Goal: Information Seeking & Learning: Learn about a topic

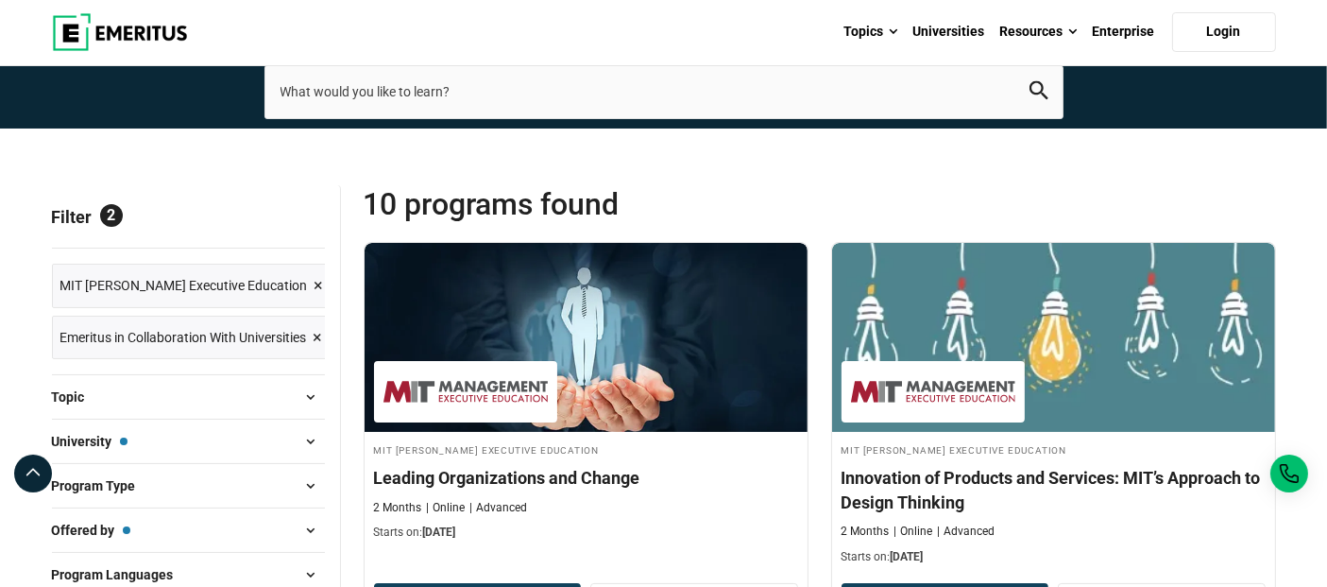
click at [106, 23] on img at bounding box center [120, 32] width 136 height 38
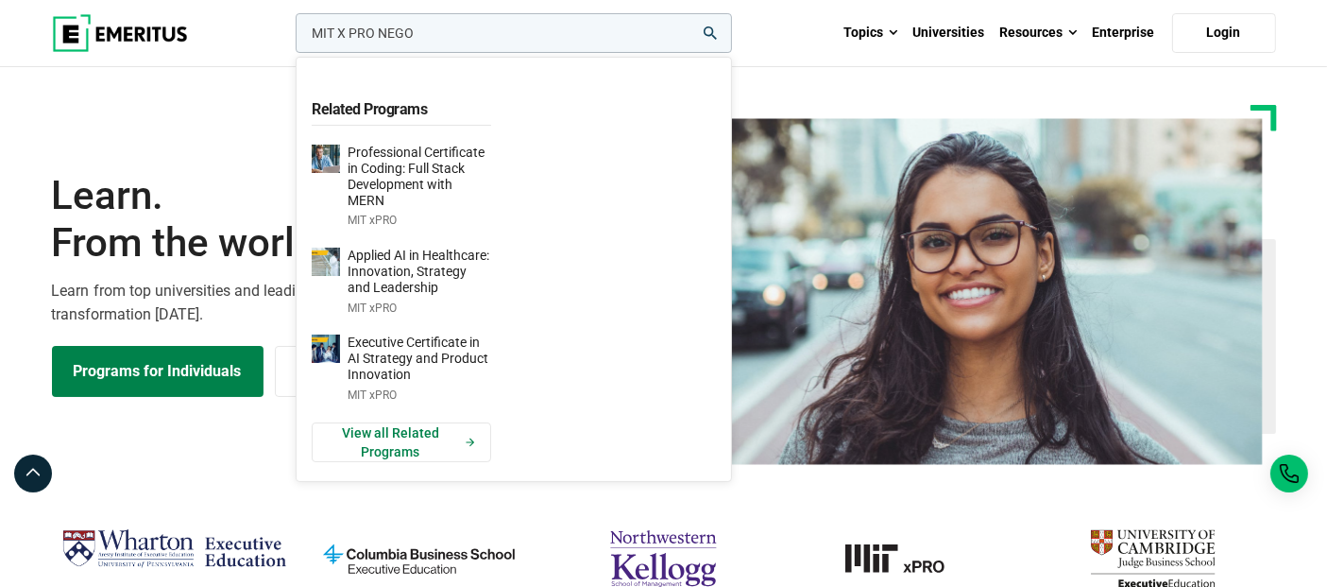
type input "MIT X PRO NEGO"
click at [292, 38] on button "search" at bounding box center [292, 38] width 0 height 0
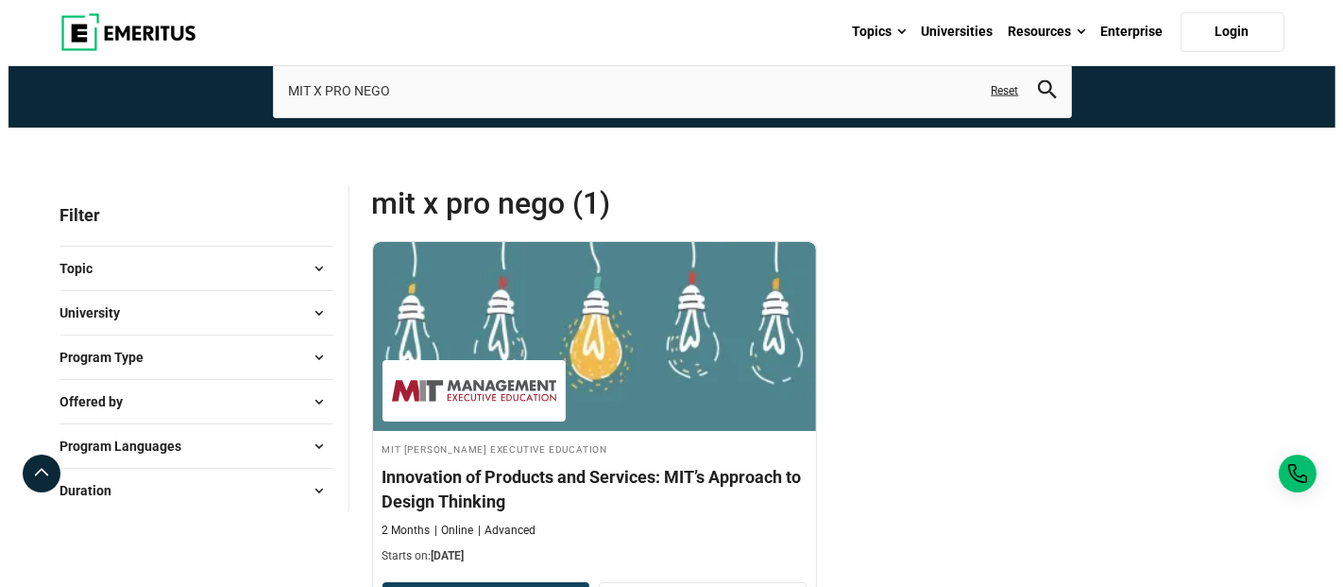
scroll to position [105, 0]
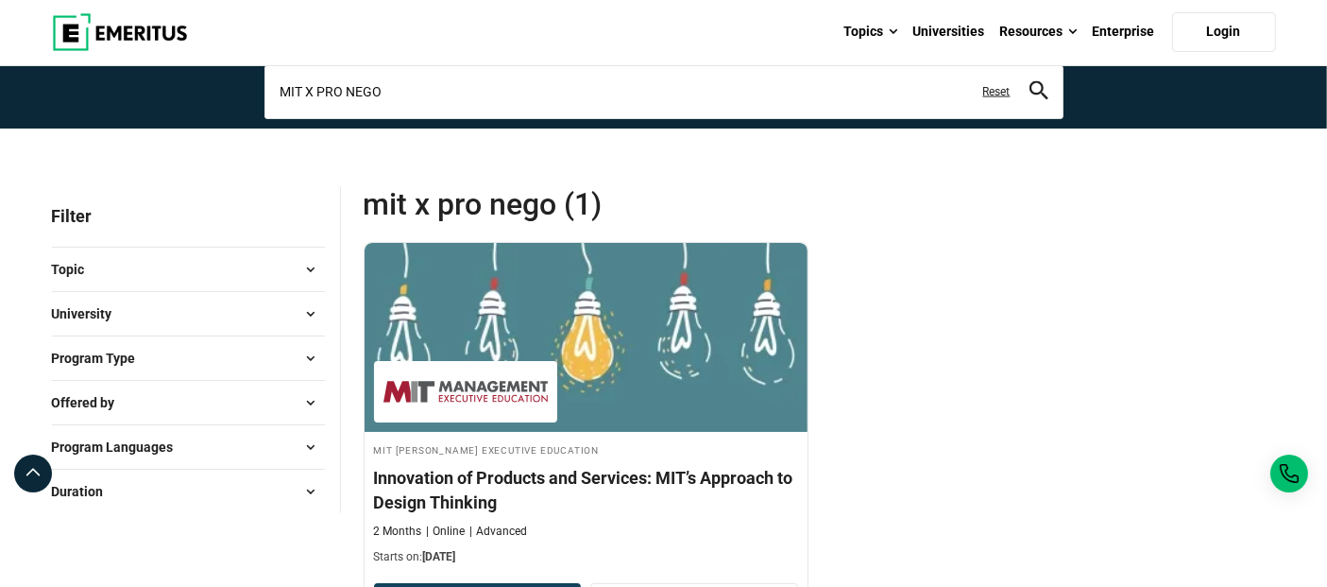
drag, startPoint x: 350, startPoint y: 94, endPoint x: 339, endPoint y: 77, distance: 19.9
click at [346, 91] on input "MIT X PRO NEGO" at bounding box center [664, 91] width 799 height 53
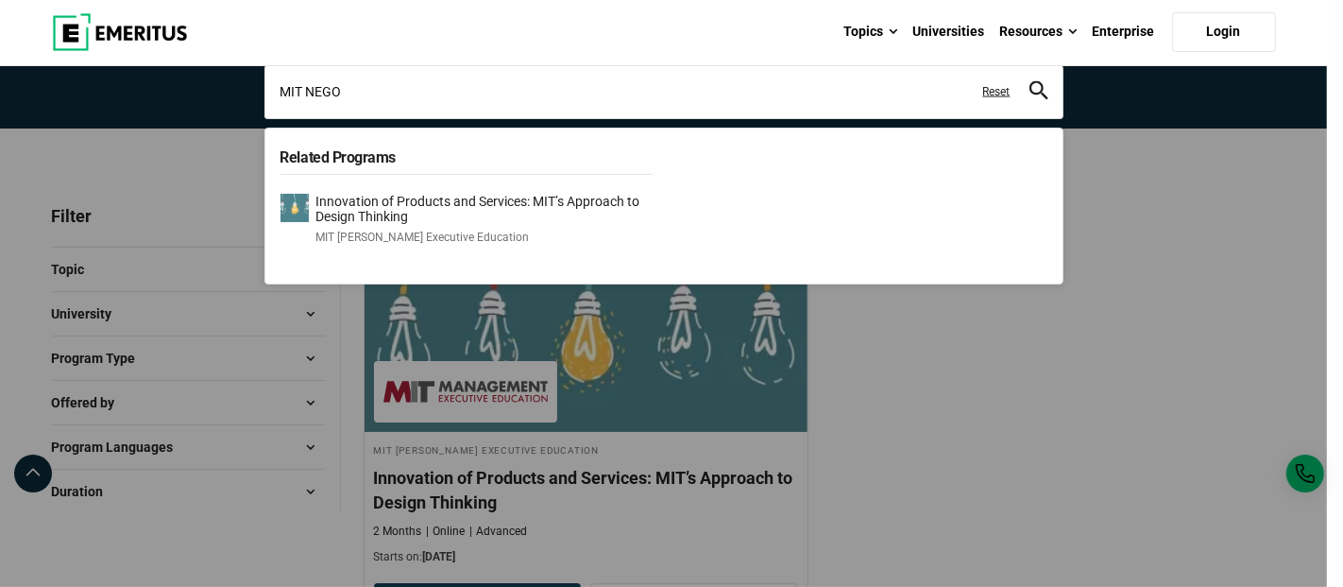
type input "MIT NEGO"
click at [1030, 81] on button "search" at bounding box center [1039, 92] width 19 height 22
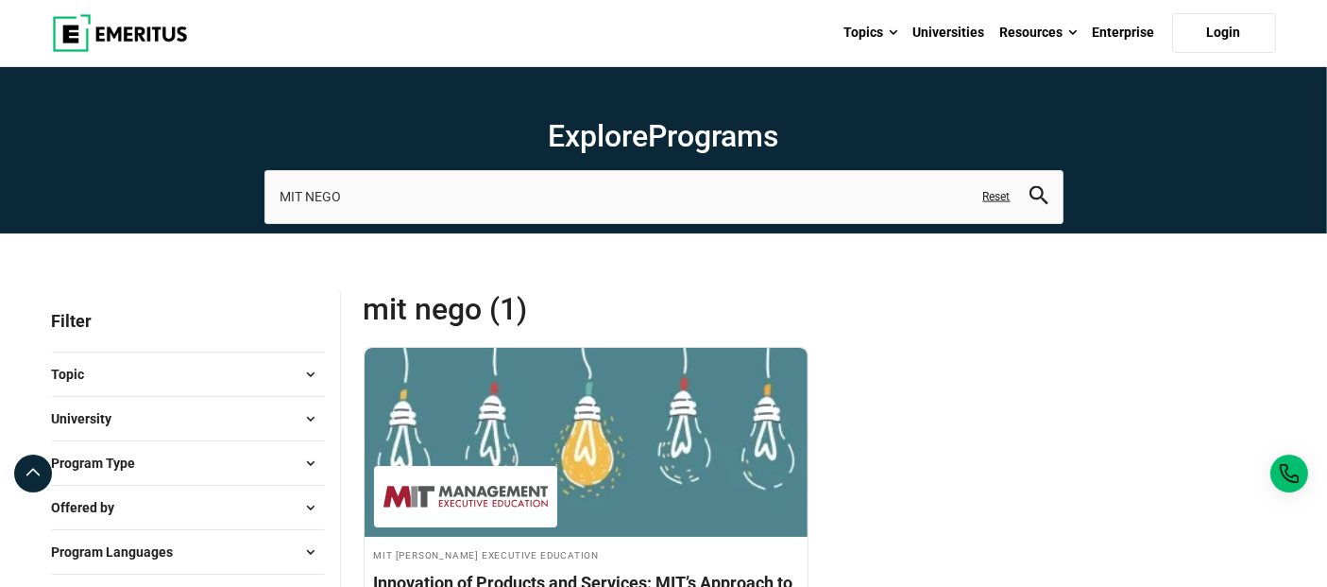
drag, startPoint x: 1282, startPoint y: 446, endPoint x: 1198, endPoint y: 405, distance: 93.4
click at [1282, 446] on div "MIT Sloan Executive Education Innovation of Products and Services: MIT’s Approa…" at bounding box center [819, 553] width 935 height 412
drag, startPoint x: 360, startPoint y: 201, endPoint x: 244, endPoint y: 175, distance: 119.2
click at [244, 175] on section "Explore Programs MIT NEGO Related Programs Innovation of Products and Services:…" at bounding box center [663, 150] width 1327 height 166
type input "K"
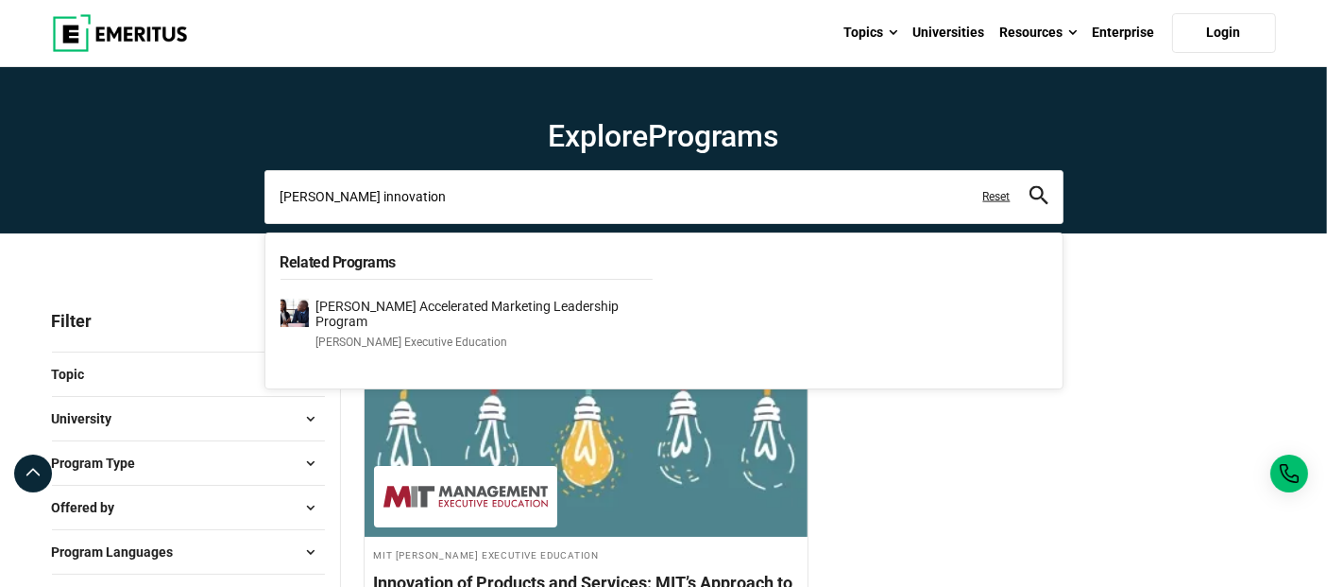
type input "Kellogg innovation"
click at [1030, 186] on button "search" at bounding box center [1039, 197] width 19 height 22
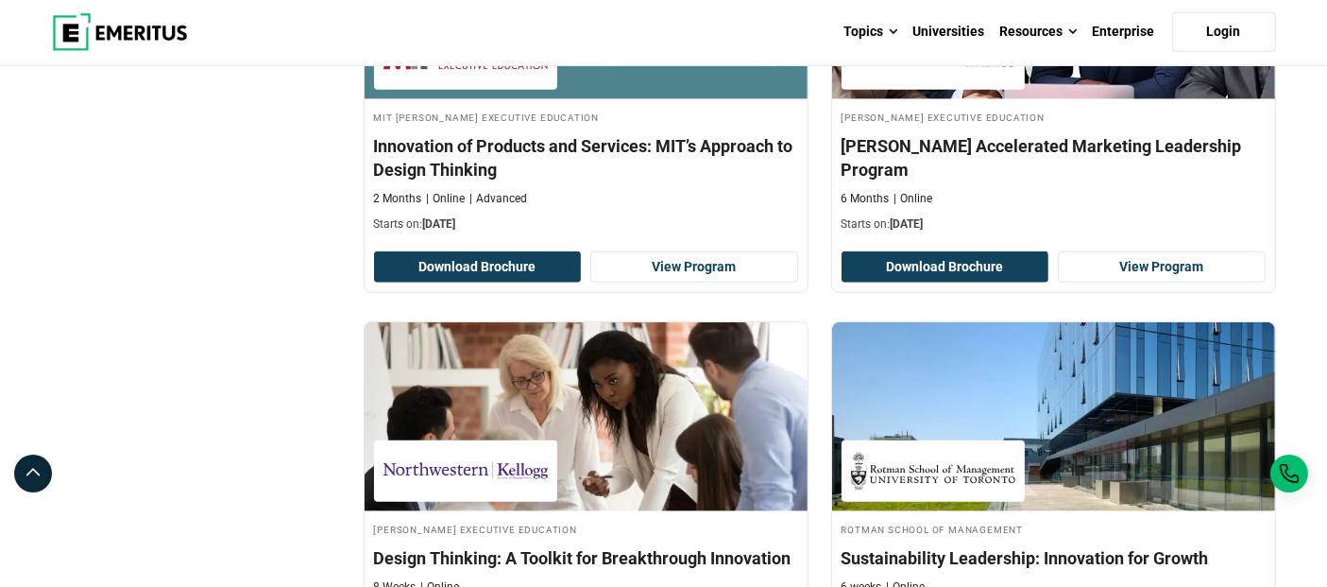
scroll to position [1676, 0]
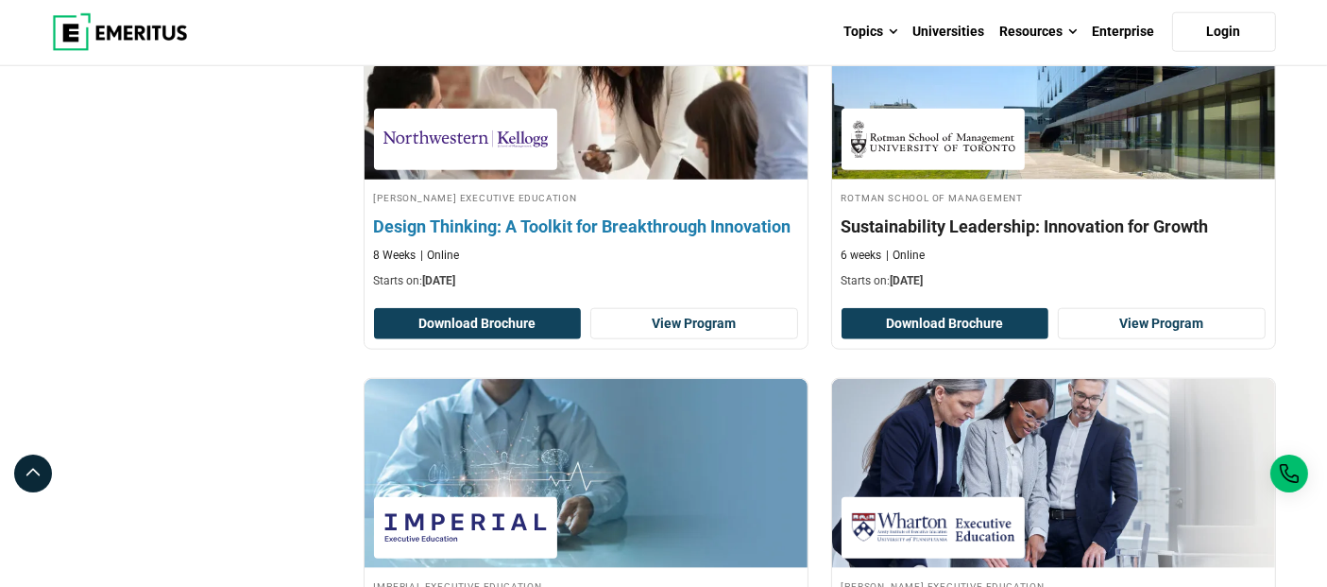
click at [426, 203] on div "Kellogg Executive Education Design Thinking: A Toolkit for Breakthrough Innovat…" at bounding box center [586, 239] width 443 height 100
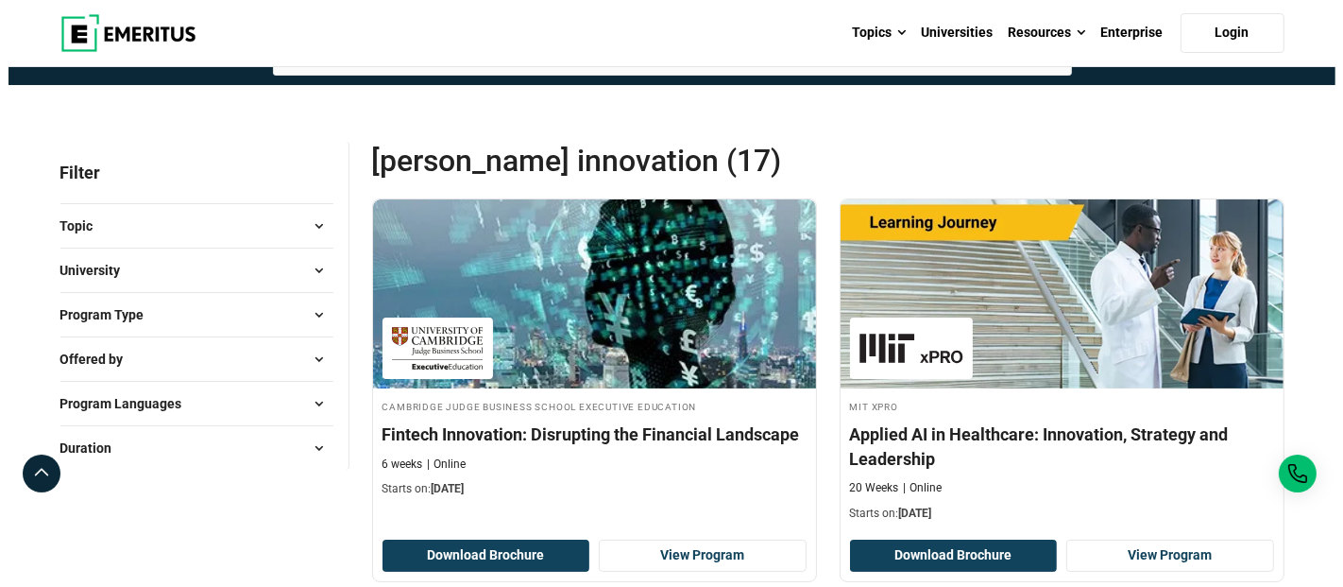
scroll to position [0, 0]
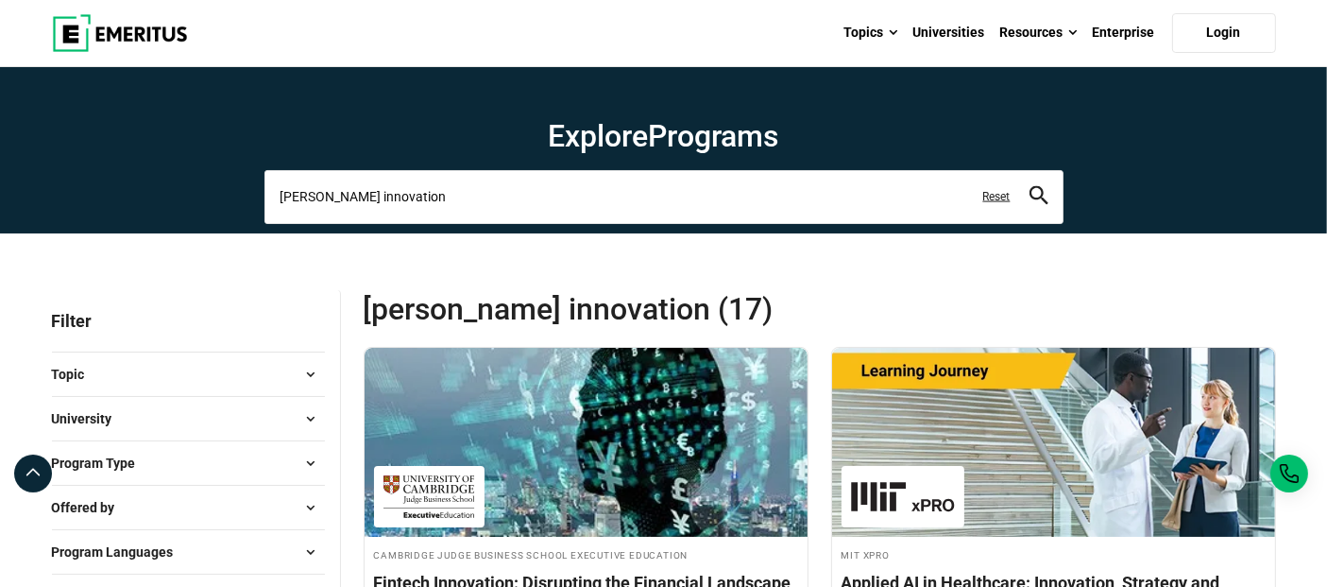
drag, startPoint x: 441, startPoint y: 206, endPoint x: 192, endPoint y: 187, distance: 250.1
click at [192, 187] on section "Explore Programs Kellogg innovation Related Programs Fintech Innovation: Disrup…" at bounding box center [663, 150] width 1327 height 166
click at [191, 187] on section "Explore Programs Kellogg innovation Related Programs Fintech Innovation: Disrup…" at bounding box center [663, 150] width 1327 height 166
click at [999, 193] on link "Reset" at bounding box center [997, 197] width 27 height 16
click at [721, 198] on input "Kellogg innovation" at bounding box center [664, 196] width 799 height 53
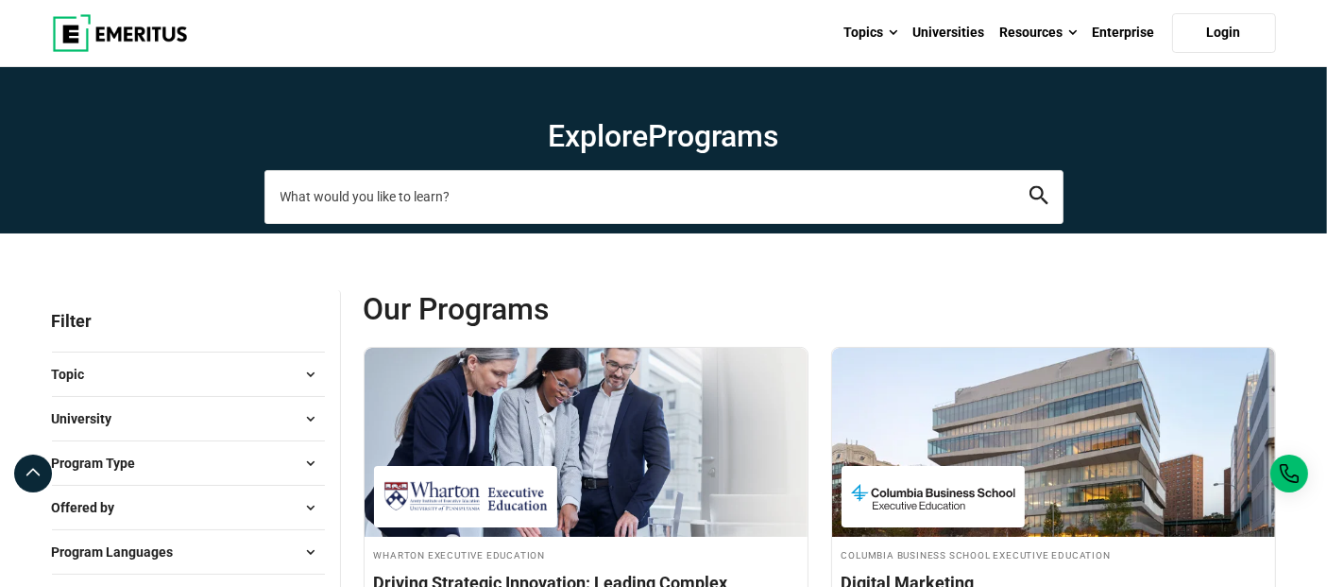
click at [356, 202] on input "search-page" at bounding box center [664, 196] width 799 height 53
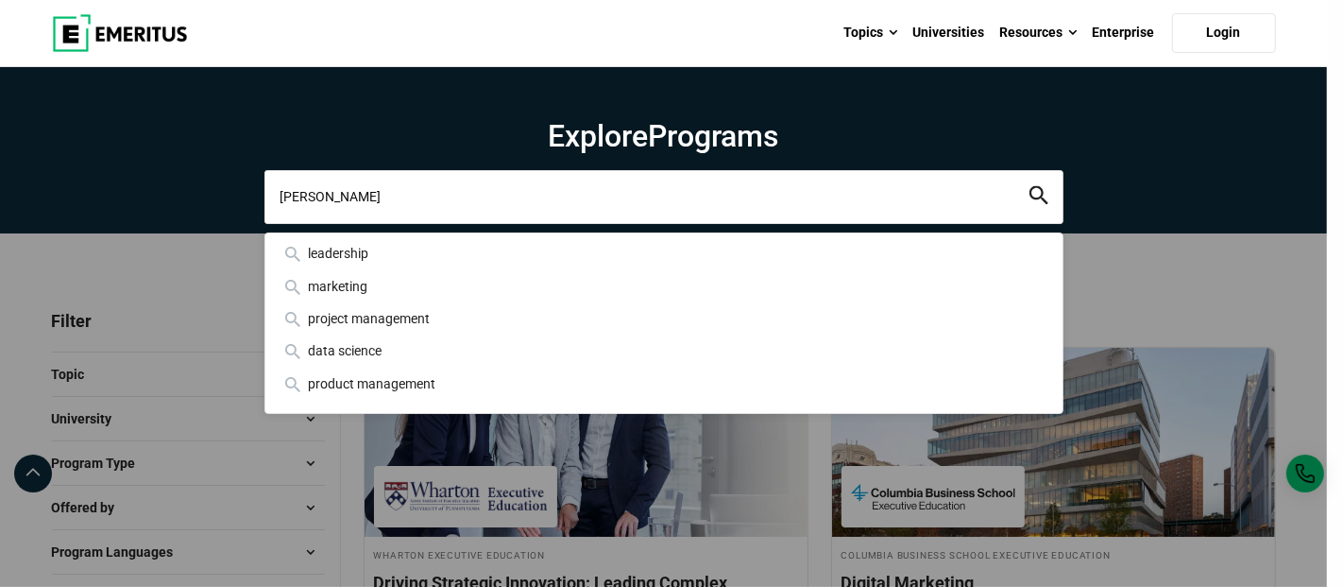
type input "[PERSON_NAME]"
click at [1030, 186] on button "search" at bounding box center [1039, 197] width 19 height 22
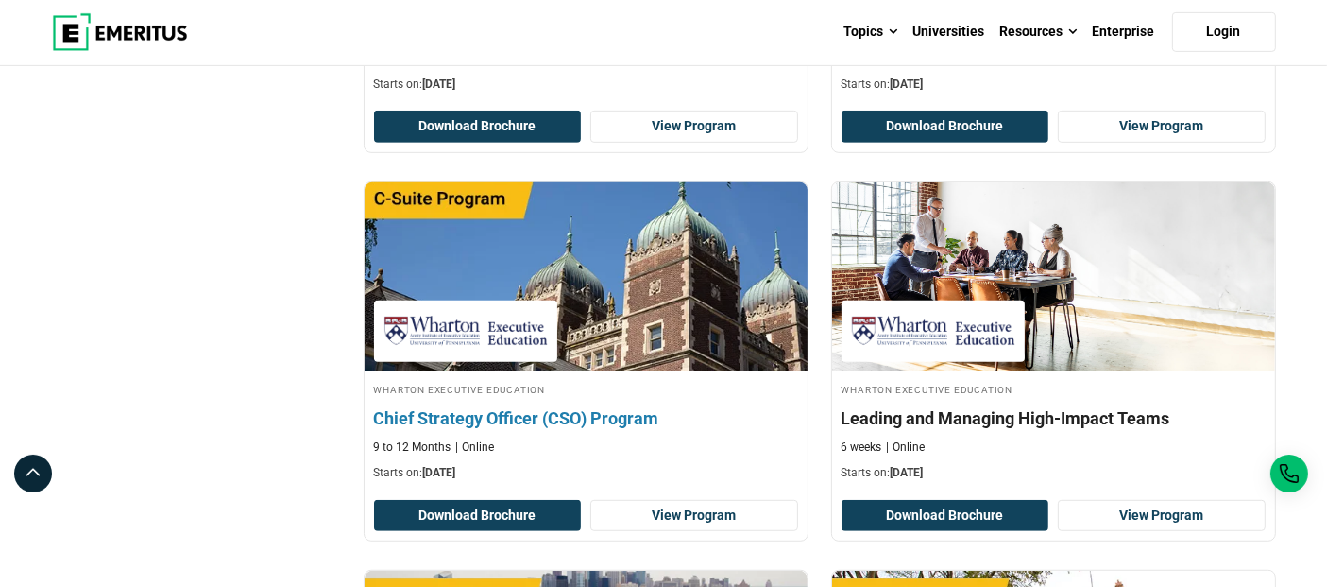
scroll to position [943, 0]
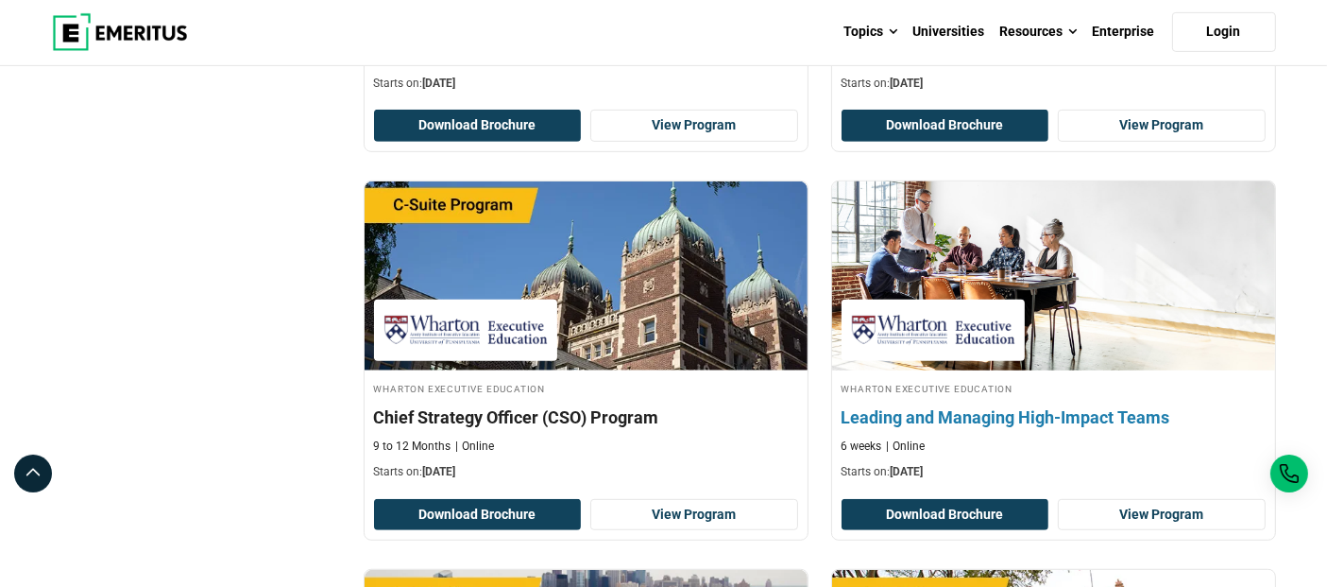
click at [1112, 419] on h4 "Leading and Managing High-Impact Teams" at bounding box center [1054, 417] width 424 height 24
